Goal: Complete application form

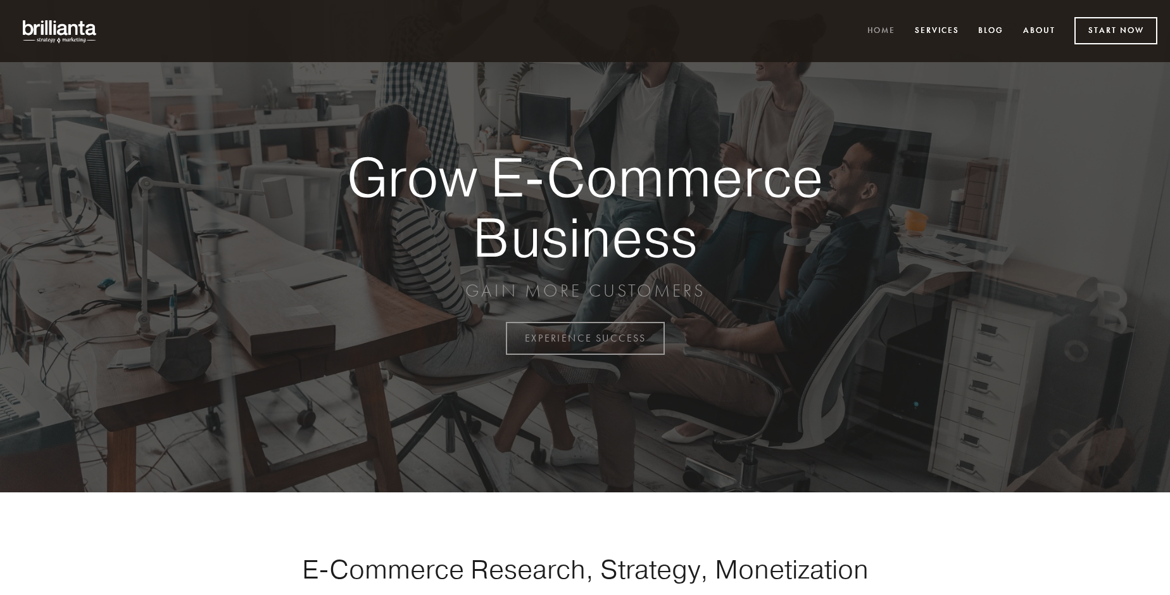
scroll to position [3320, 0]
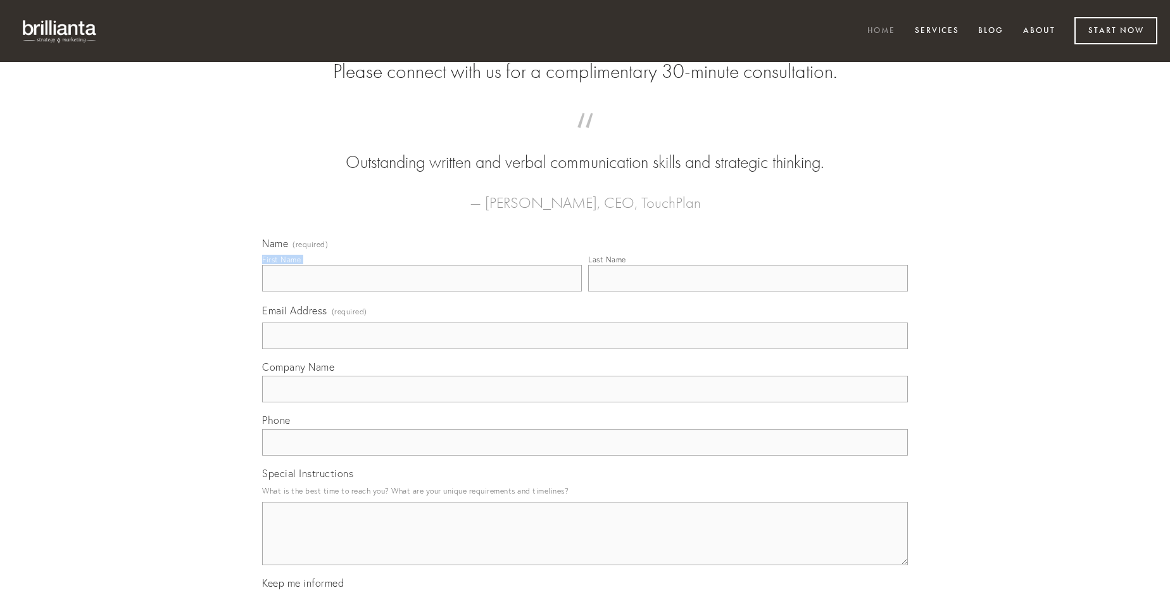
type input "[PERSON_NAME]"
click at [748, 291] on input "Last Name" at bounding box center [748, 278] width 320 height 27
type input "[PERSON_NAME]"
click at [585, 349] on input "Email Address (required)" at bounding box center [585, 335] width 646 height 27
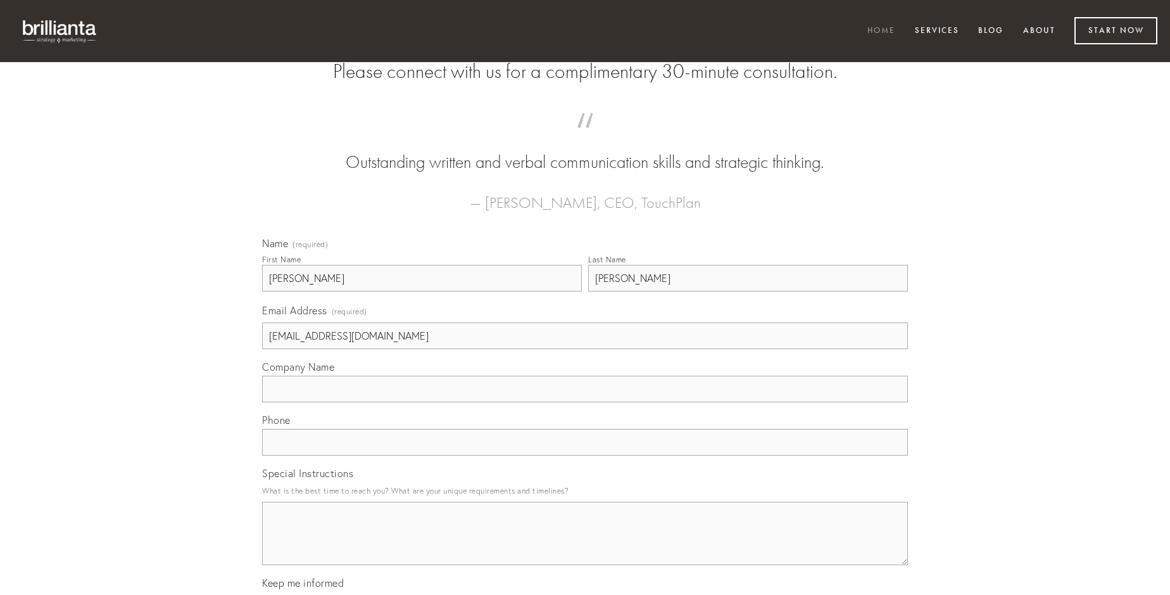
type input "[EMAIL_ADDRESS][DOMAIN_NAME]"
click at [585, 402] on input "Company Name" at bounding box center [585, 389] width 646 height 27
type input "thermae"
click at [585, 455] on input "text" at bounding box center [585, 442] width 646 height 27
click at [585, 545] on textarea "Special Instructions" at bounding box center [585, 533] width 646 height 63
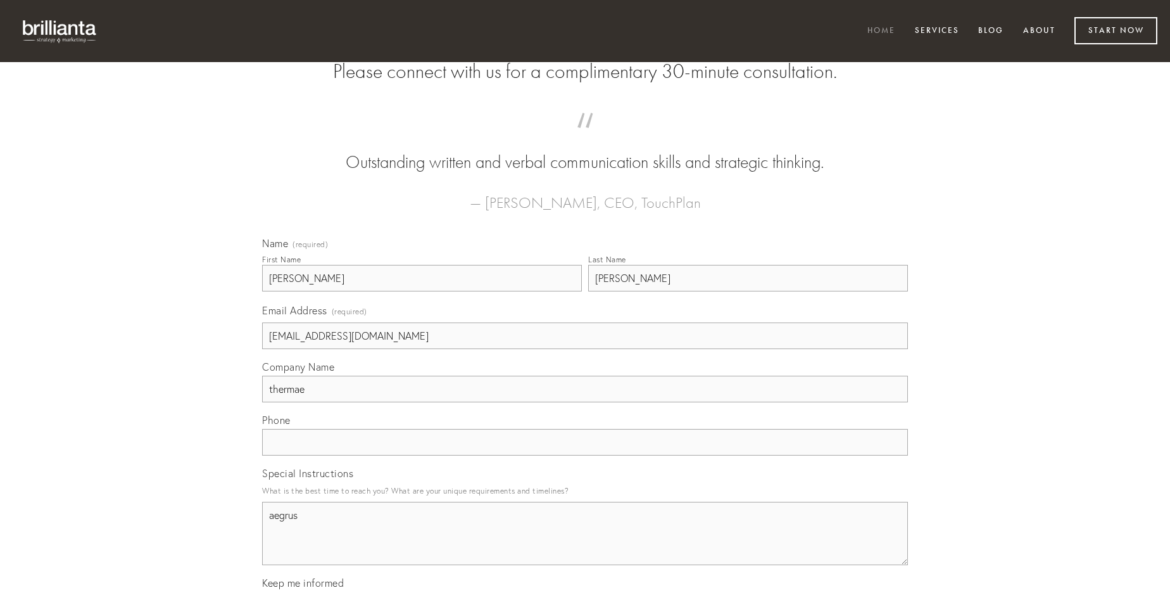
type textarea "aegrus"
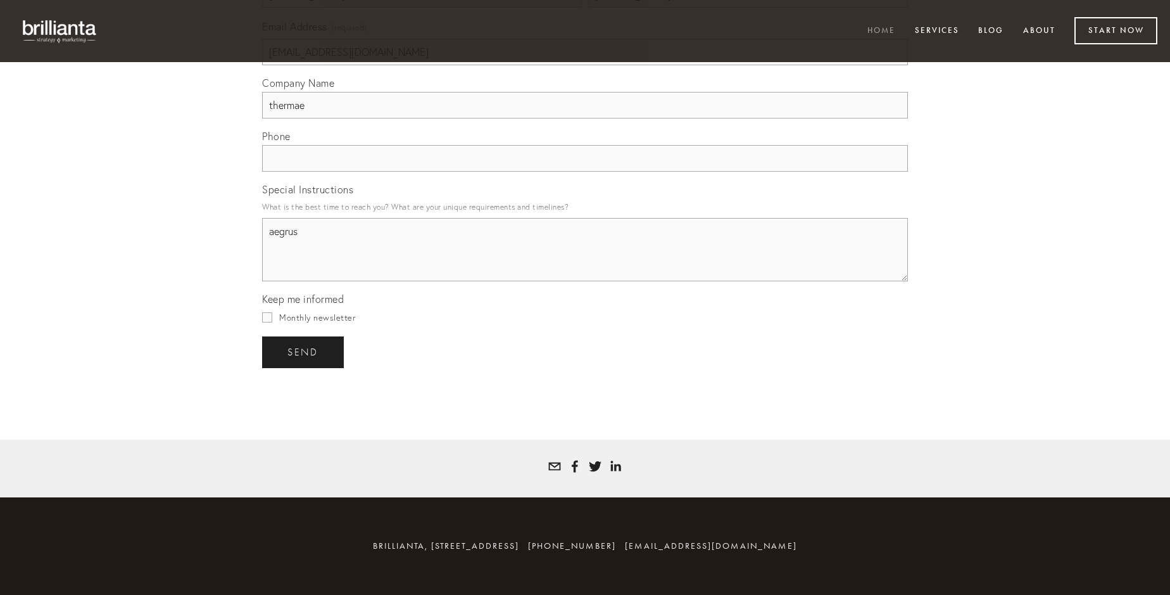
click at [304, 351] on span "send" at bounding box center [303, 351] width 31 height 11
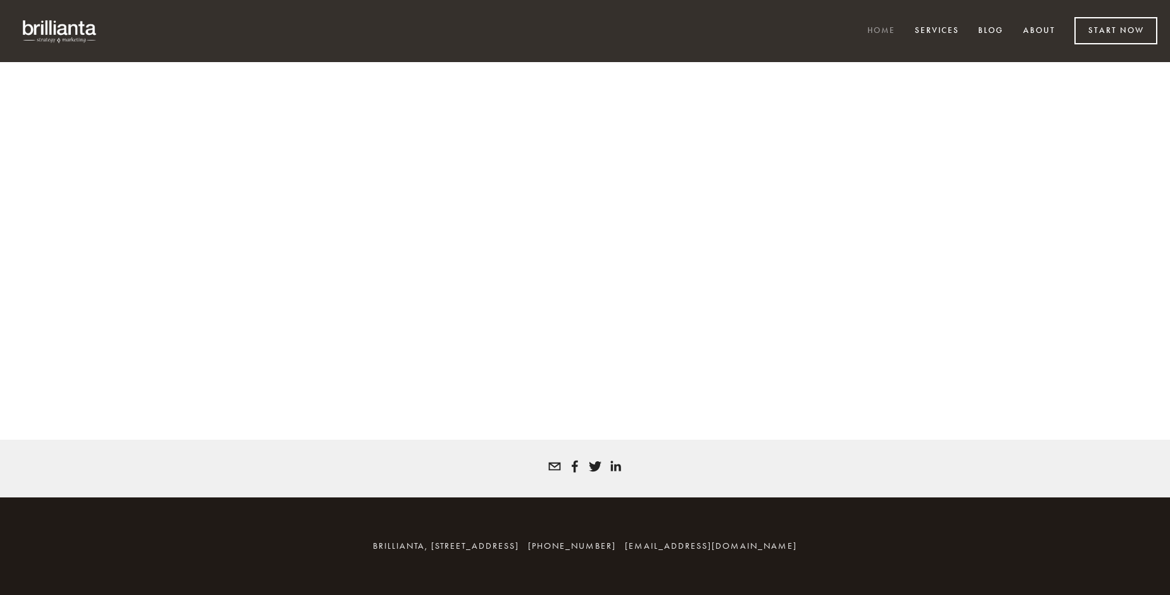
scroll to position [3303, 0]
